Goal: Transaction & Acquisition: Purchase product/service

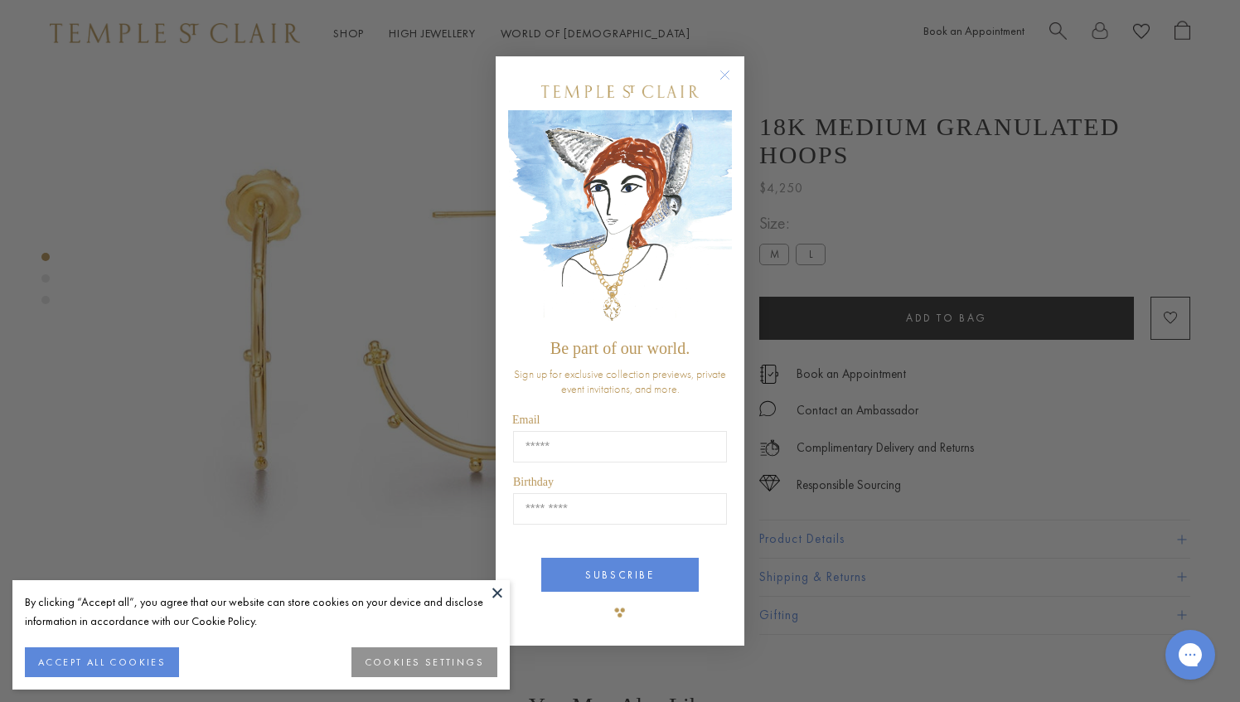
drag, startPoint x: 46, startPoint y: 64, endPoint x: 196, endPoint y: 111, distance: 156.5
click at [725, 77] on circle "Close dialog" at bounding box center [725, 75] width 20 height 20
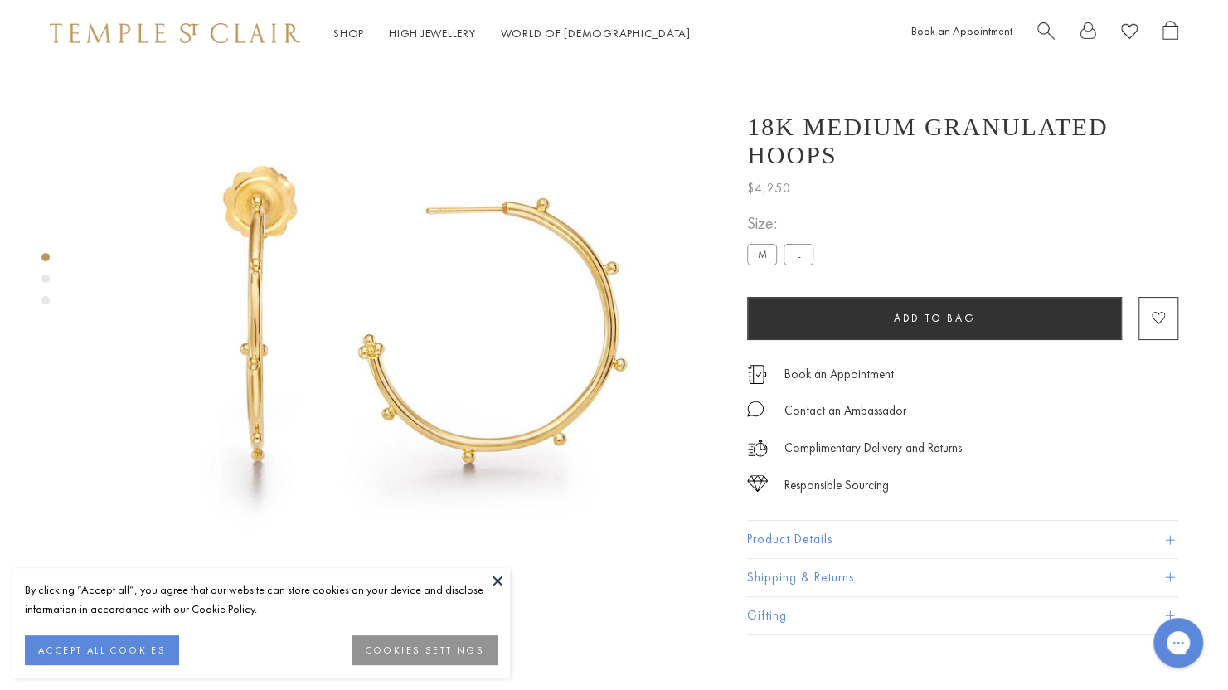
click at [494, 585] on button at bounding box center [497, 580] width 25 height 25
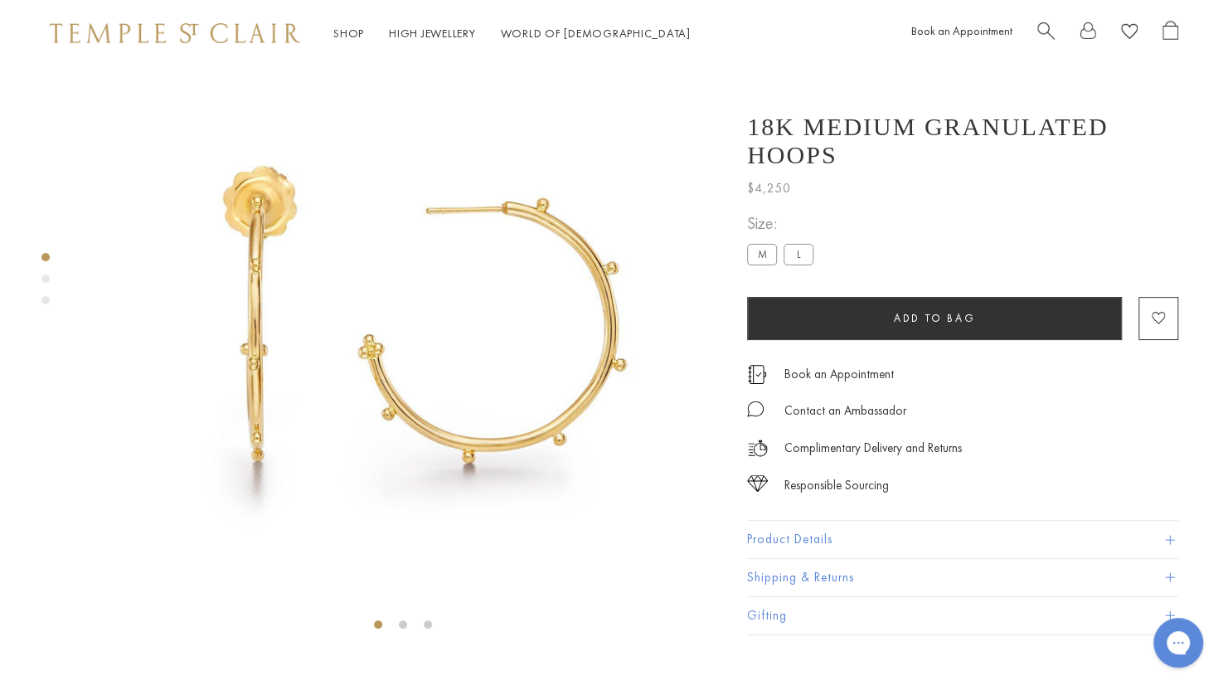
drag, startPoint x: 52, startPoint y: 133, endPoint x: 94, endPoint y: 128, distance: 41.8
click at [94, 128] on div at bounding box center [386, 317] width 772 height 634
drag, startPoint x: 62, startPoint y: 40, endPoint x: 75, endPoint y: 46, distance: 14.1
click at [62, 40] on img at bounding box center [175, 33] width 250 height 20
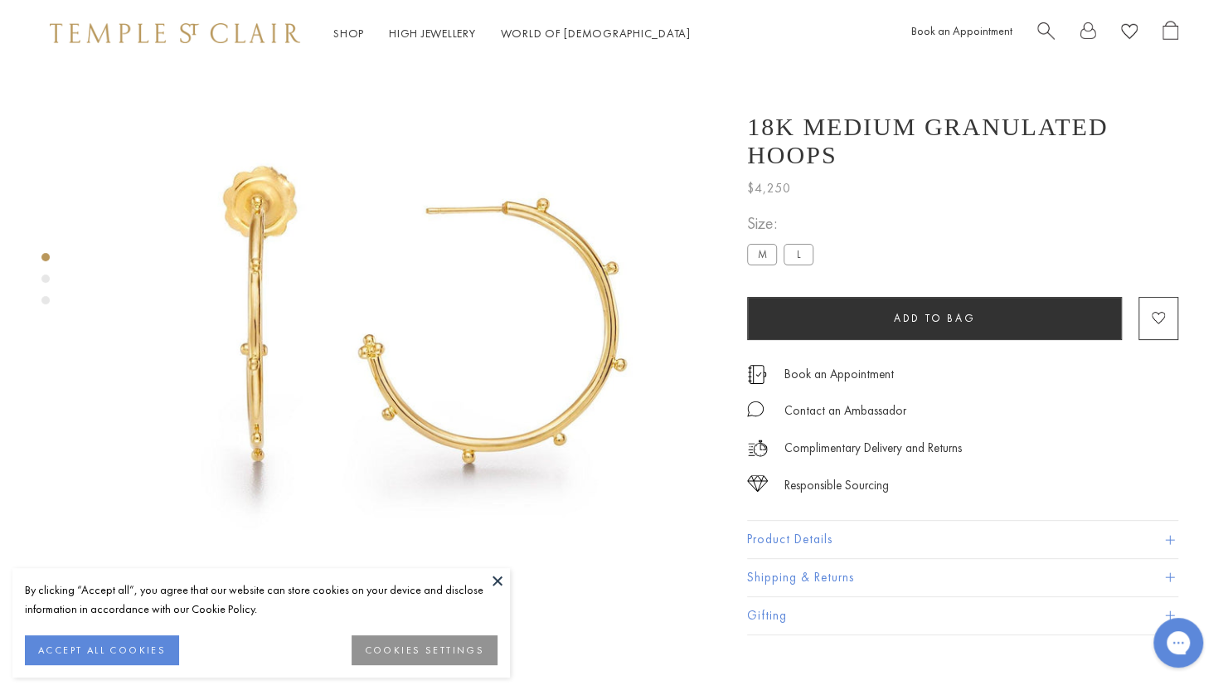
click at [502, 579] on button at bounding box center [497, 580] width 25 height 25
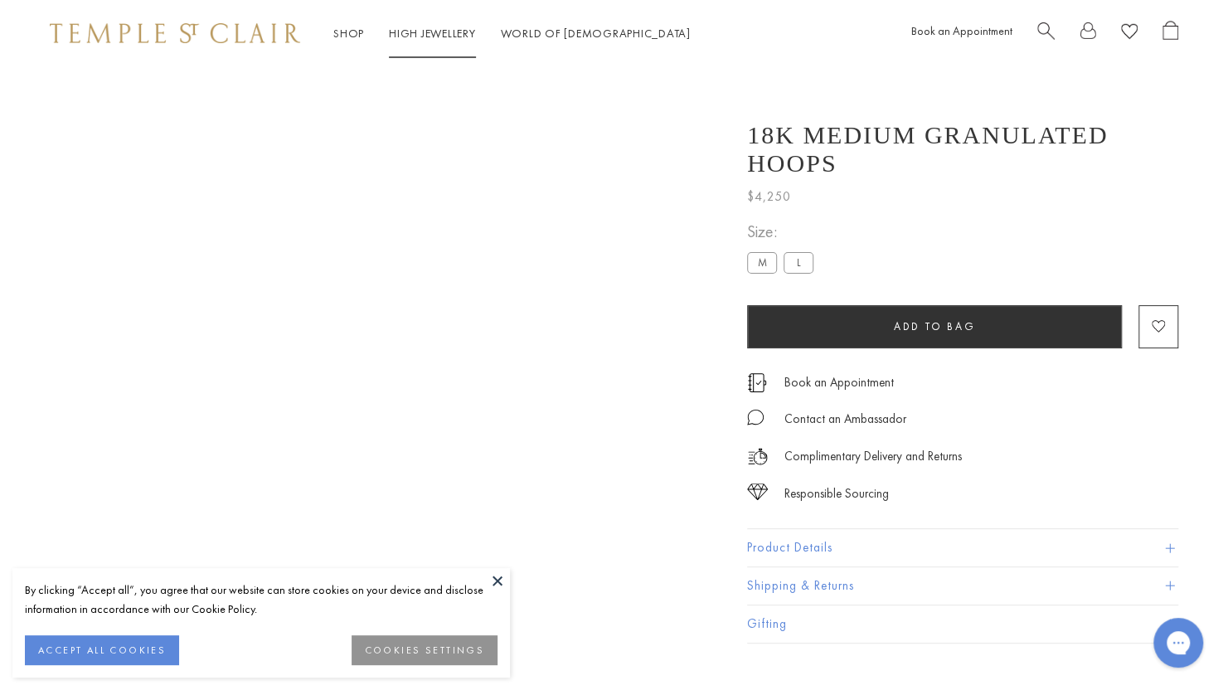
scroll to position [66, 0]
